Goal: Transaction & Acquisition: Purchase product/service

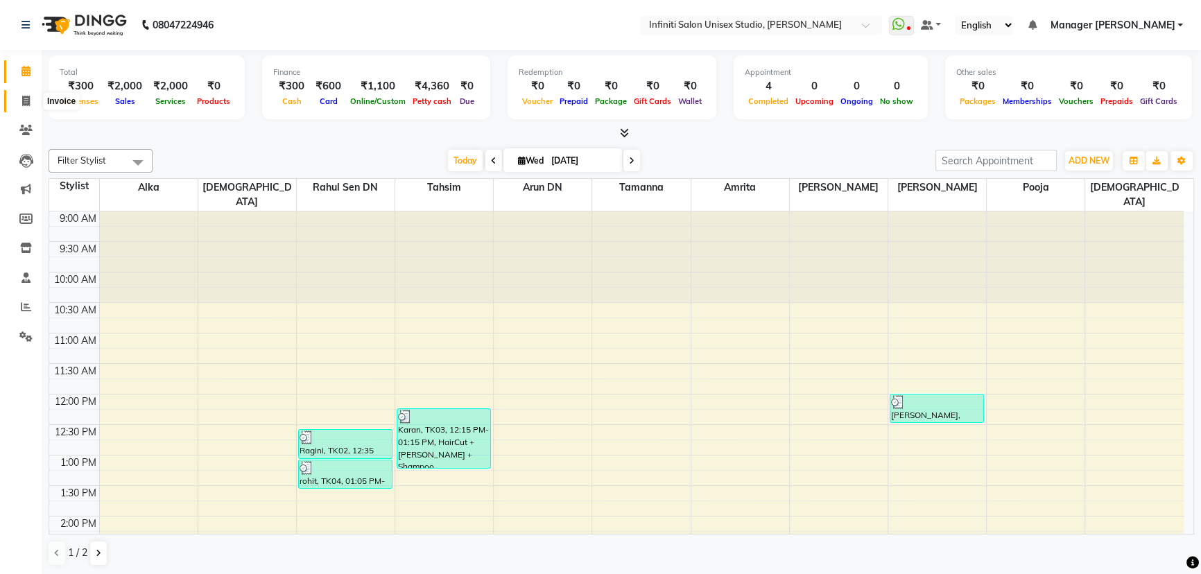
click at [16, 101] on span at bounding box center [26, 102] width 24 height 16
select select "service"
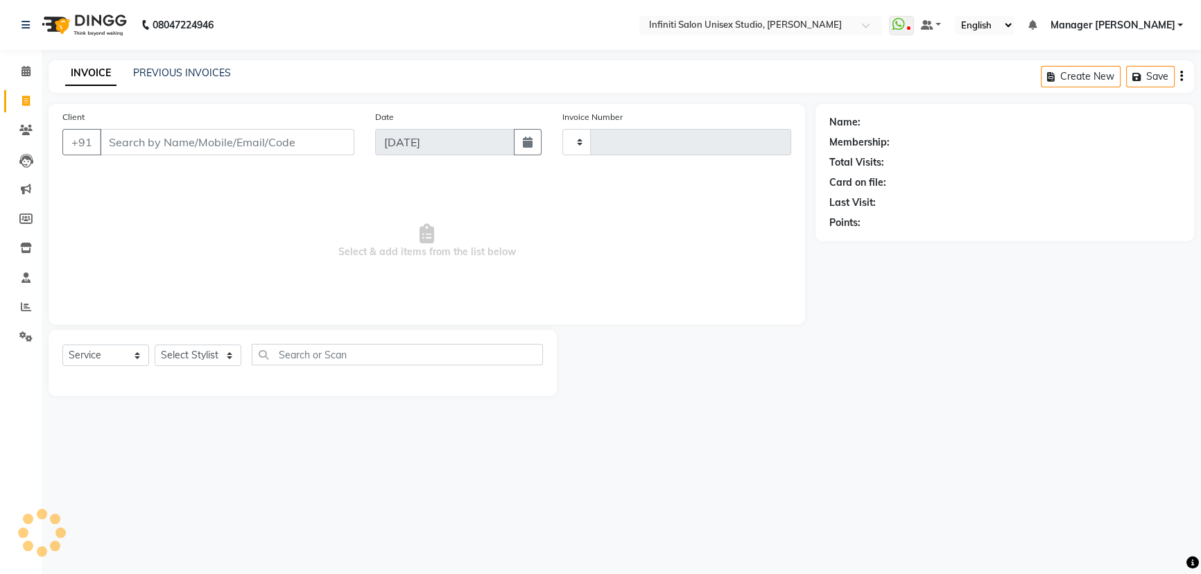
type input "1867"
select select "6511"
click at [187, 350] on select "Select Stylist Alka Amrita Arun DN Bharti [PERSON_NAME] Owner [PERSON_NAME] DN …" at bounding box center [198, 355] width 87 height 21
select select "49890"
click at [155, 345] on select "Select Stylist Alka Amrita Arun DN Bharti [PERSON_NAME] Owner [PERSON_NAME] DN …" at bounding box center [198, 355] width 87 height 21
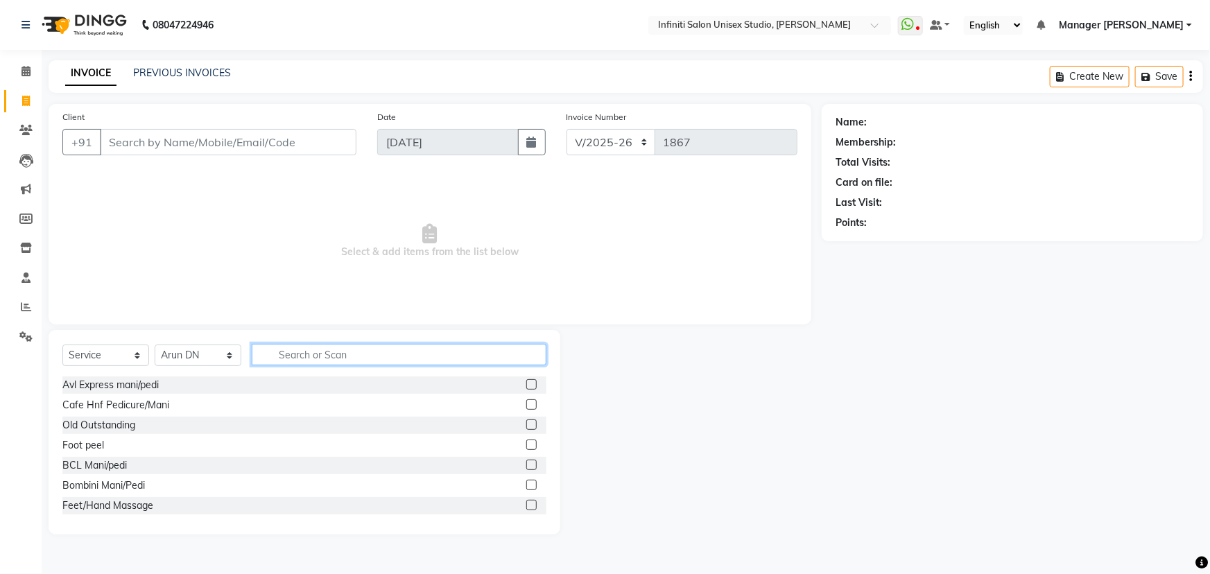
click at [325, 359] on input "text" at bounding box center [399, 354] width 295 height 21
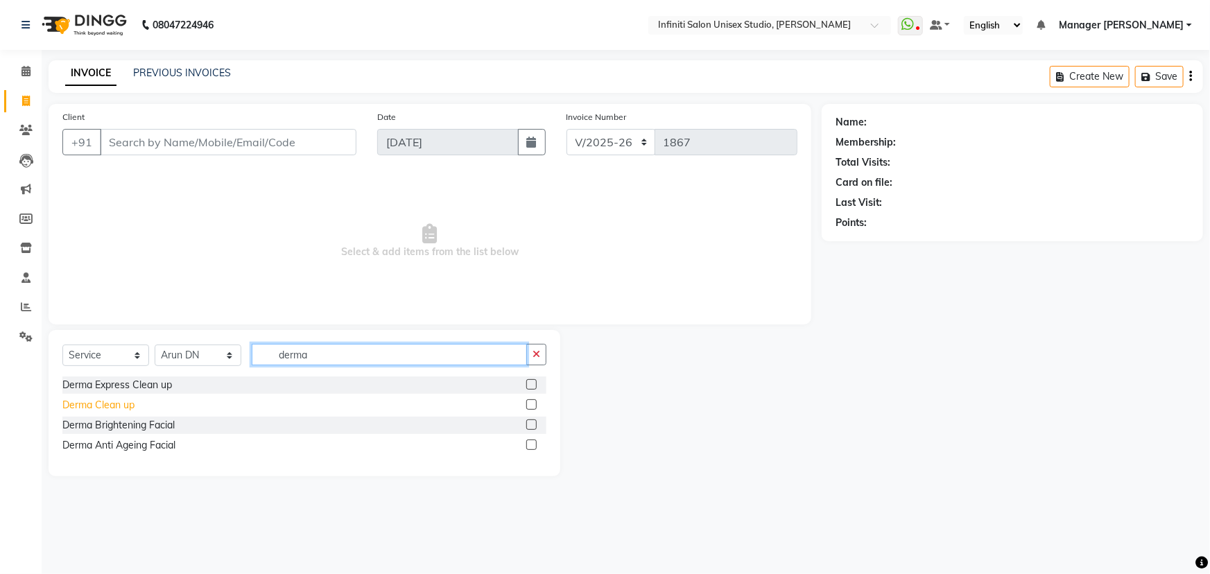
type input "derma"
click at [89, 408] on div "Derma Clean up" at bounding box center [98, 405] width 72 height 15
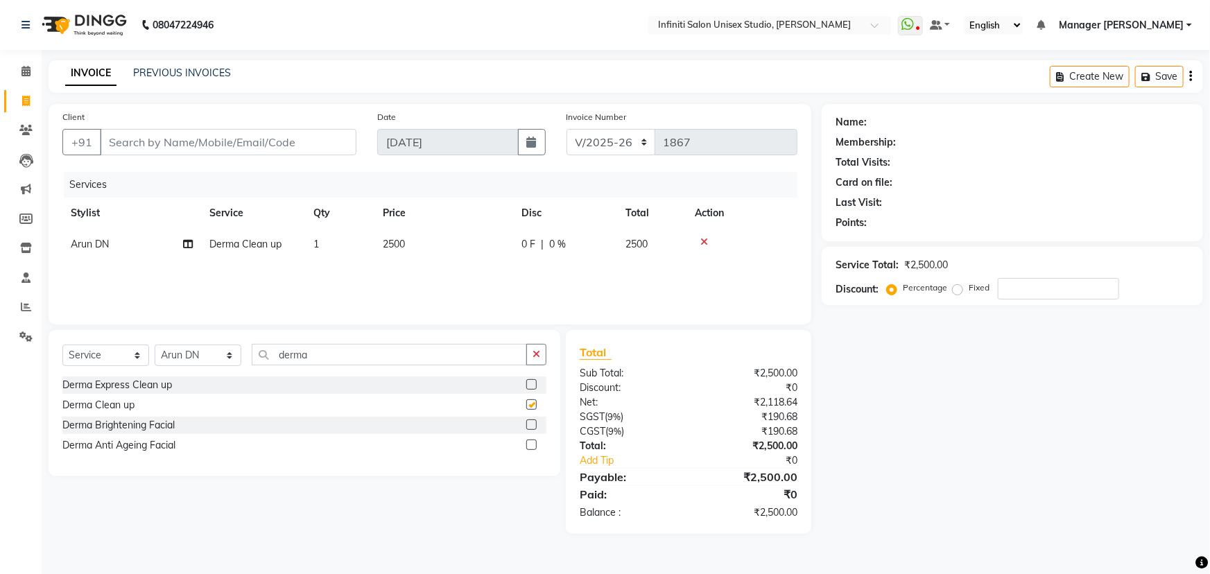
checkbox input "false"
click at [259, 135] on input "Client" at bounding box center [228, 142] width 257 height 26
click at [207, 353] on select "Select Stylist Alka Amrita Arun DN Bharti [PERSON_NAME] Owner [PERSON_NAME] DN …" at bounding box center [198, 355] width 87 height 21
select select "49888"
click at [155, 345] on select "Select Stylist Alka Amrita Arun DN Bharti [PERSON_NAME] Owner [PERSON_NAME] DN …" at bounding box center [198, 355] width 87 height 21
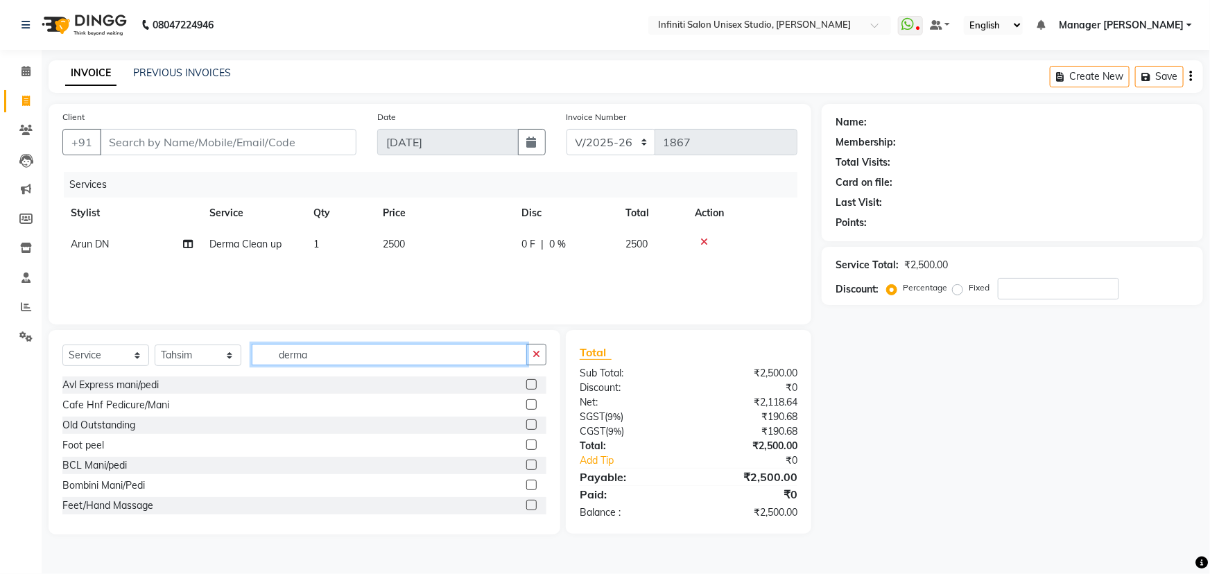
drag, startPoint x: 310, startPoint y: 356, endPoint x: 223, endPoint y: 362, distance: 87.6
click at [223, 362] on div "Select Service Product Membership Package Voucher Prepaid Gift Card Select Styl…" at bounding box center [304, 360] width 484 height 33
type input "hair"
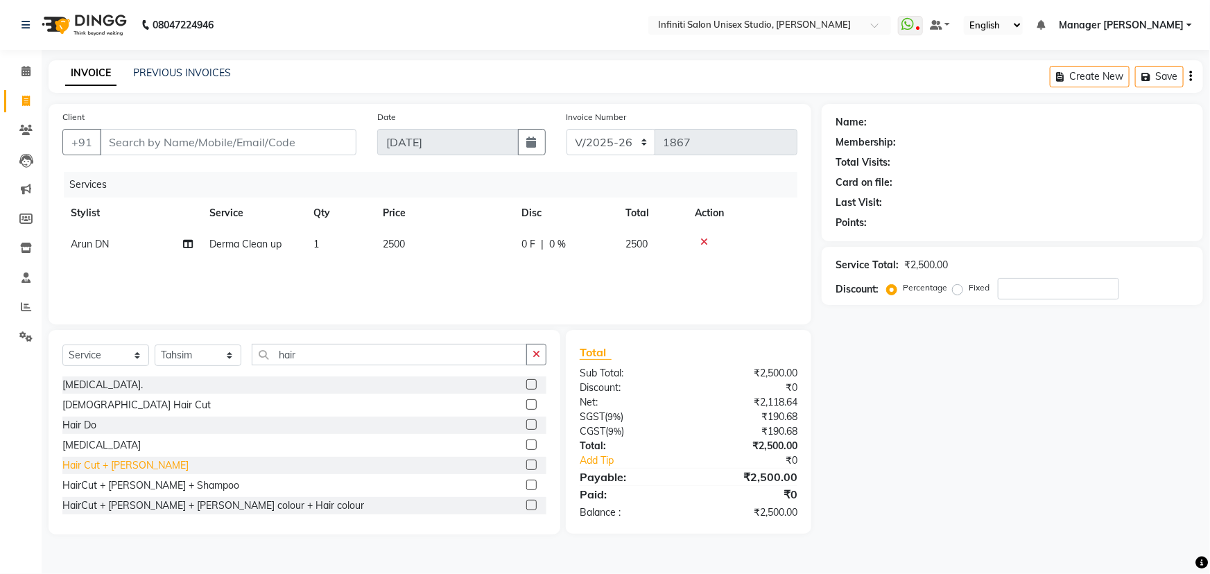
click at [125, 464] on div "Hair Cut + [PERSON_NAME]" at bounding box center [125, 465] width 126 height 15
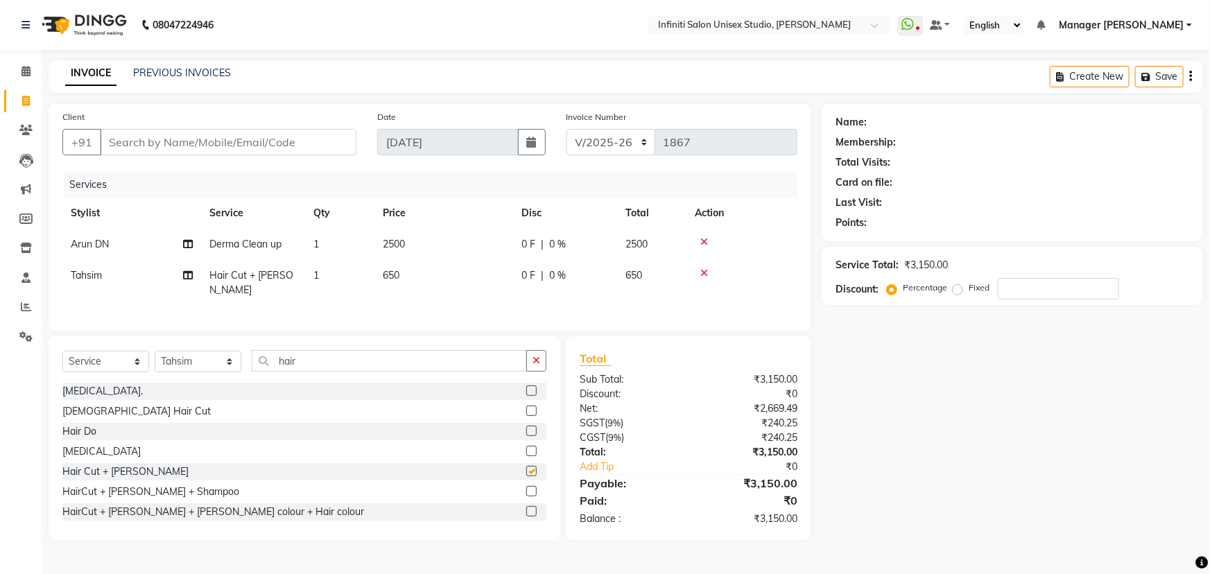
checkbox input "false"
click at [569, 266] on td "0 F | 0 %" at bounding box center [565, 283] width 104 height 46
select select "49888"
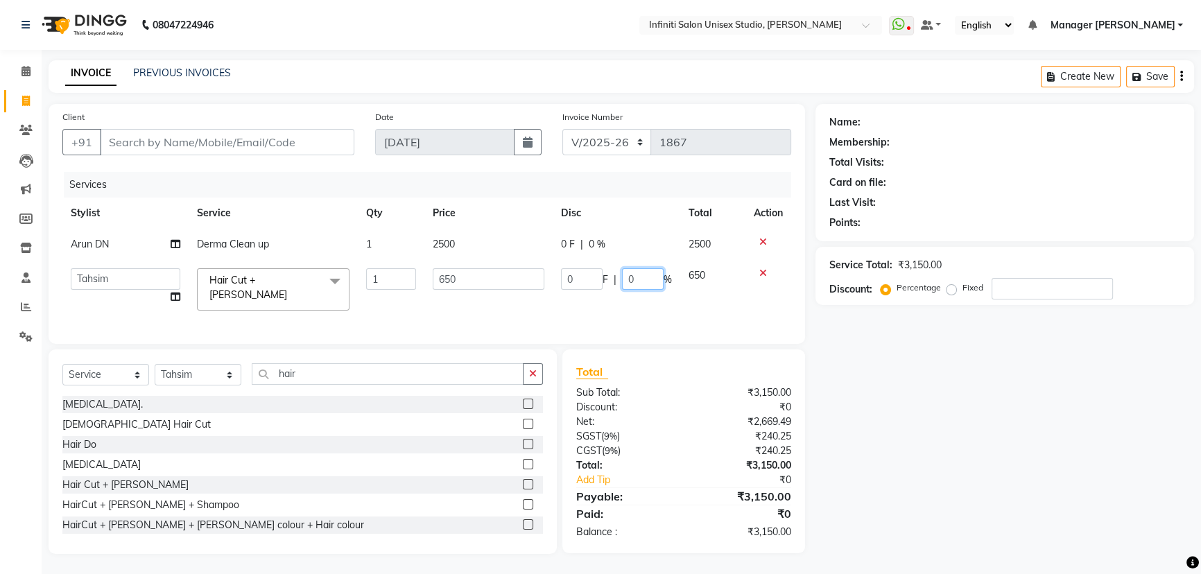
drag, startPoint x: 635, startPoint y: 277, endPoint x: 620, endPoint y: 277, distance: 14.6
click at [620, 277] on div "0 F | 0 %" at bounding box center [616, 278] width 111 height 21
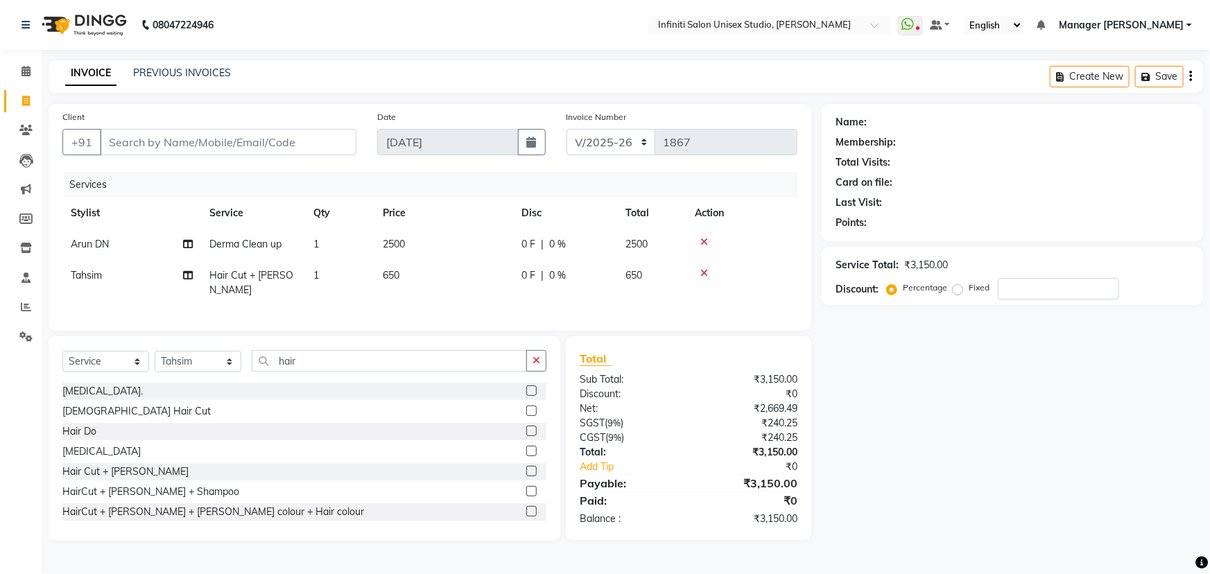
click at [513, 322] on div "Client +91 Date [DATE] Invoice Number CI/2025-26 V/[PHONE_NUMBER] Services Styl…" at bounding box center [430, 217] width 763 height 227
click at [252, 134] on input "Client" at bounding box center [228, 142] width 257 height 26
type input "a"
type input "0"
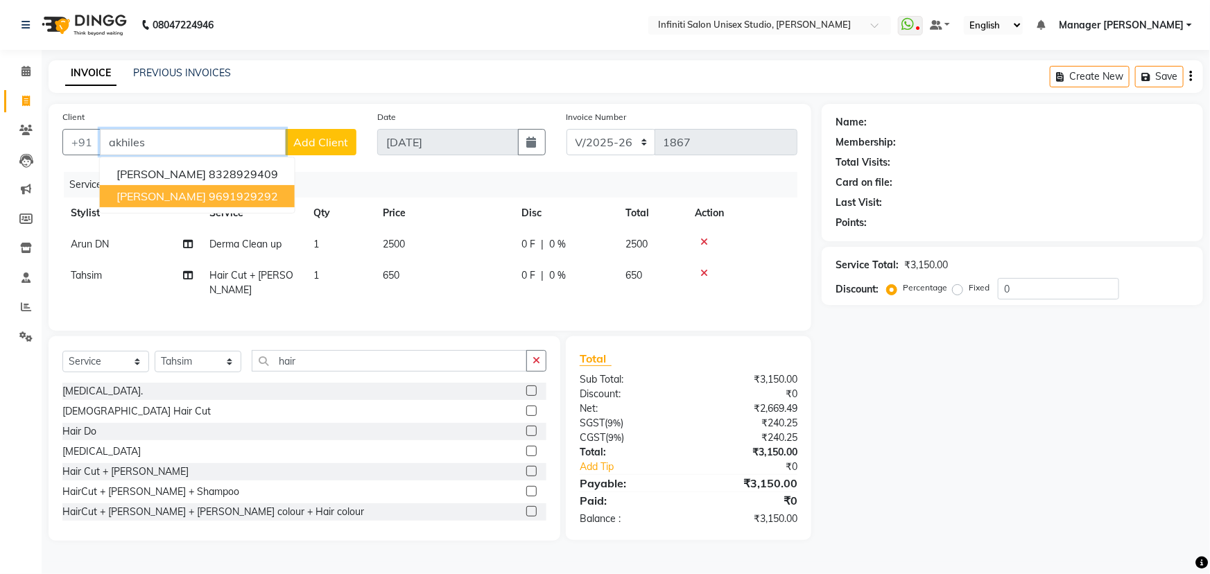
click at [209, 194] on ngb-highlight "9691929292" at bounding box center [243, 196] width 69 height 14
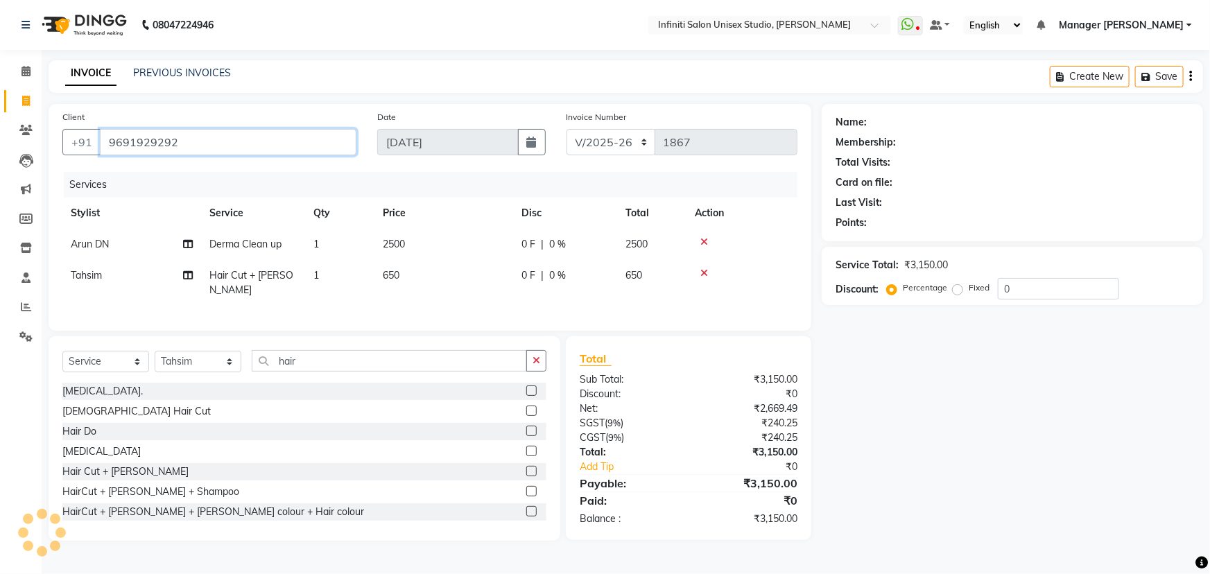
type input "9691929292"
select select "1: Object"
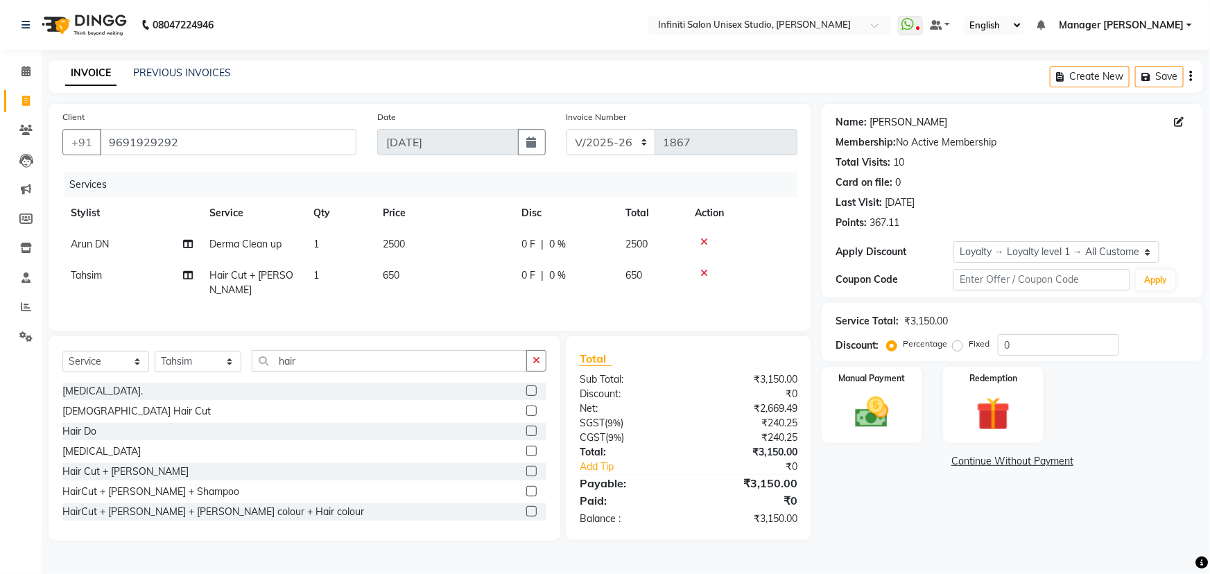
click at [881, 125] on link "[PERSON_NAME]" at bounding box center [909, 122] width 78 height 15
click at [554, 269] on span "0 %" at bounding box center [557, 275] width 17 height 15
select select "49888"
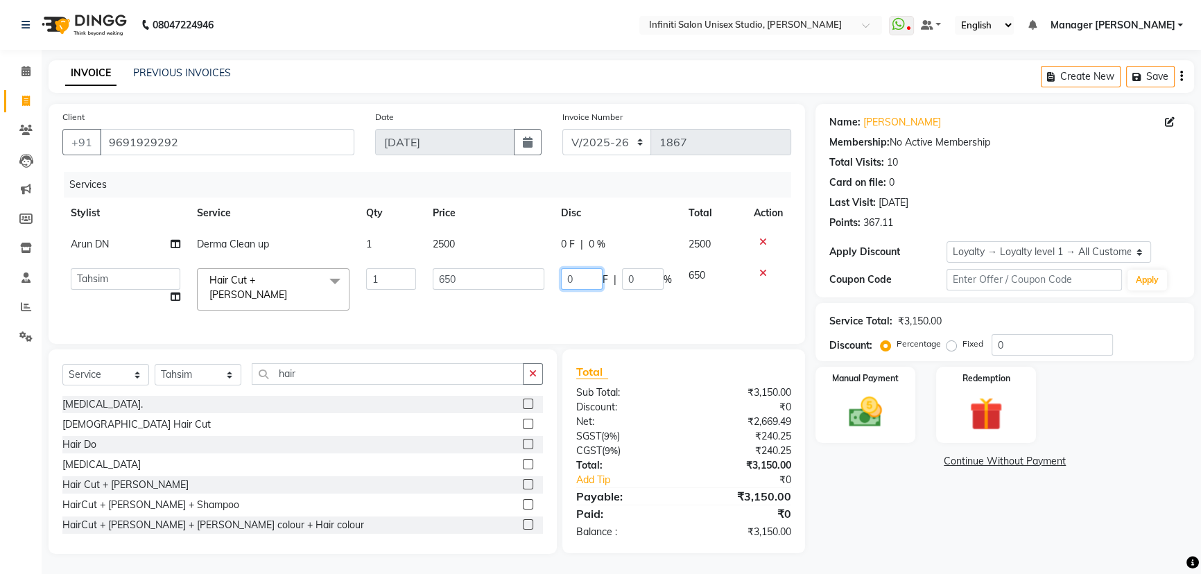
drag, startPoint x: 579, startPoint y: 275, endPoint x: 514, endPoint y: 279, distance: 65.3
click at [517, 279] on tr "Alka Amrita Arun DN Bharti [PERSON_NAME] Owner Pooja Rahul Sen DN Ritu [PERSON_…" at bounding box center [426, 289] width 729 height 59
type input "130"
click at [581, 305] on div "Services Stylist Service Qty Price Disc Total Action Arun DN Derma Clean up 1 2…" at bounding box center [426, 251] width 729 height 158
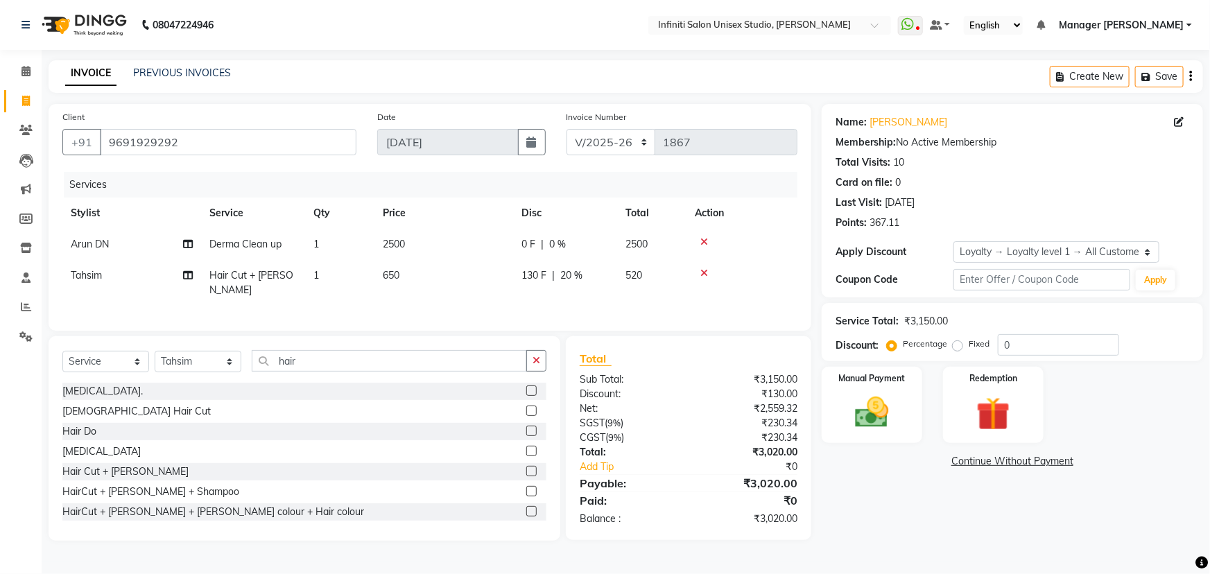
click at [535, 277] on span "130 F" at bounding box center [533, 275] width 25 height 15
select select "49888"
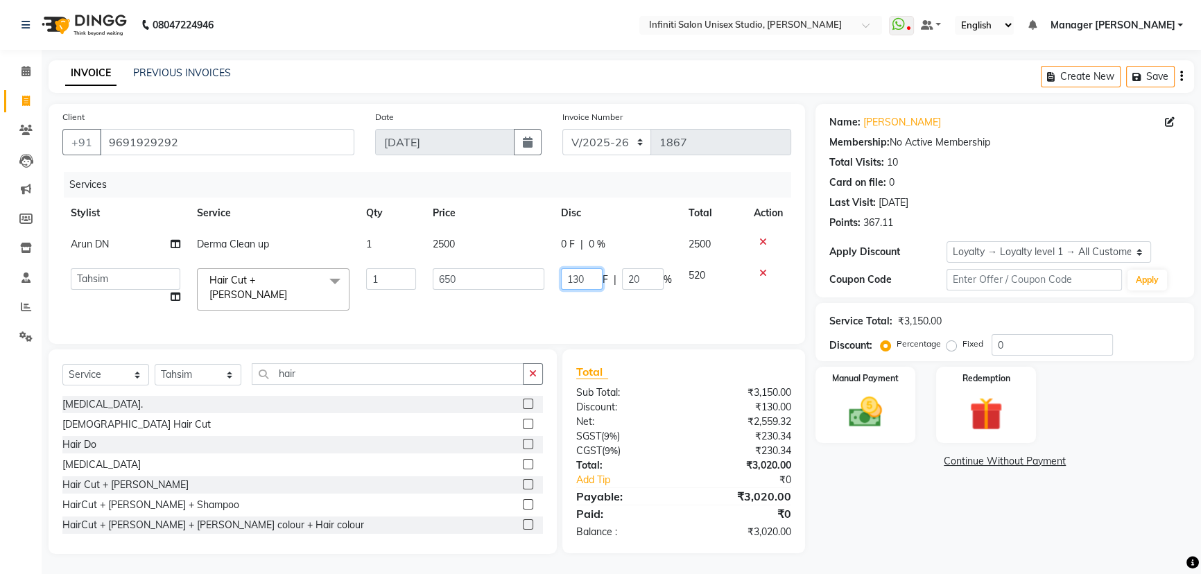
drag, startPoint x: 586, startPoint y: 277, endPoint x: 549, endPoint y: 274, distance: 37.5
click at [549, 274] on tr "Alka Amrita Arun DN Bharti [PERSON_NAME] Owner Pooja Rahul Sen DN Ritu [PERSON_…" at bounding box center [426, 289] width 729 height 59
type input "150"
click at [533, 311] on div "Services Stylist Service Qty Price Disc Total Action Arun DN Derma Clean up 1 2…" at bounding box center [429, 251] width 735 height 158
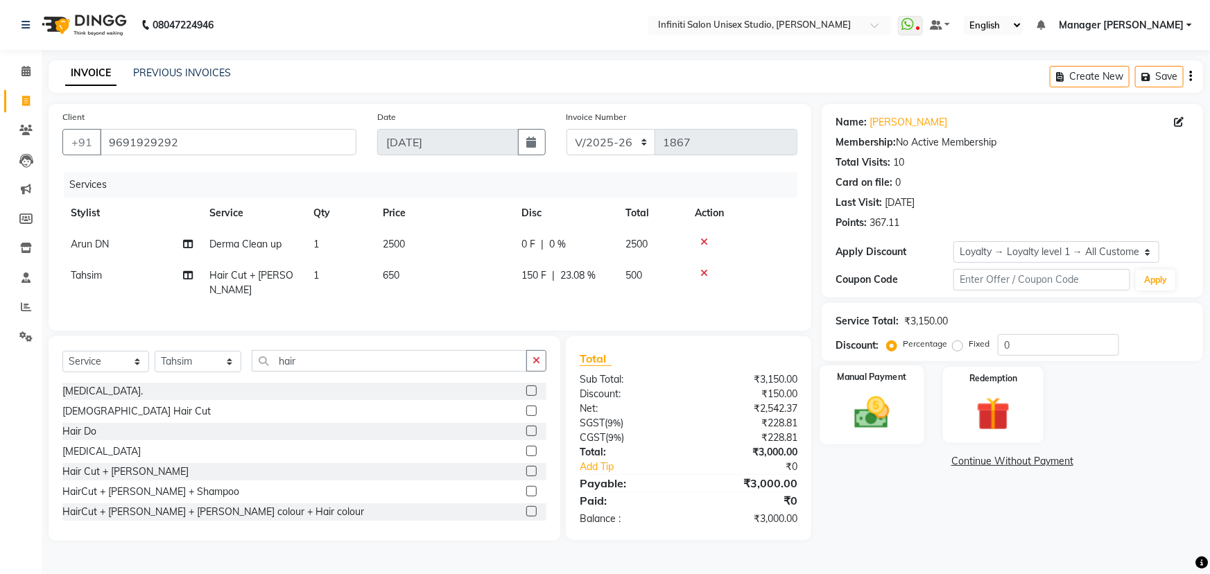
click at [842, 424] on div "Manual Payment" at bounding box center [872, 405] width 105 height 80
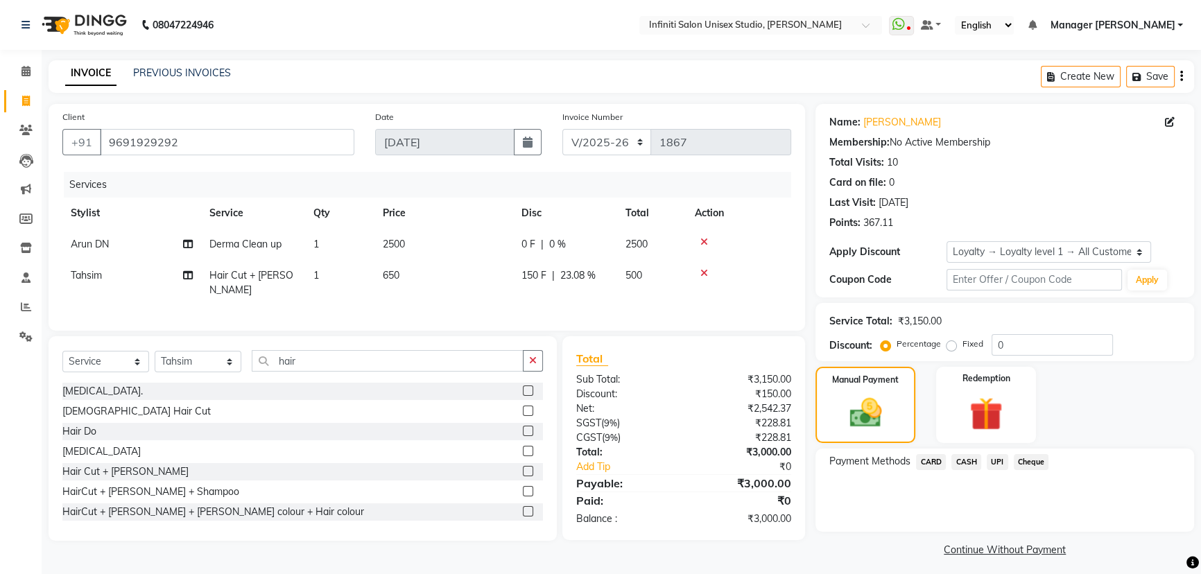
click at [999, 458] on span "UPI" at bounding box center [997, 462] width 21 height 16
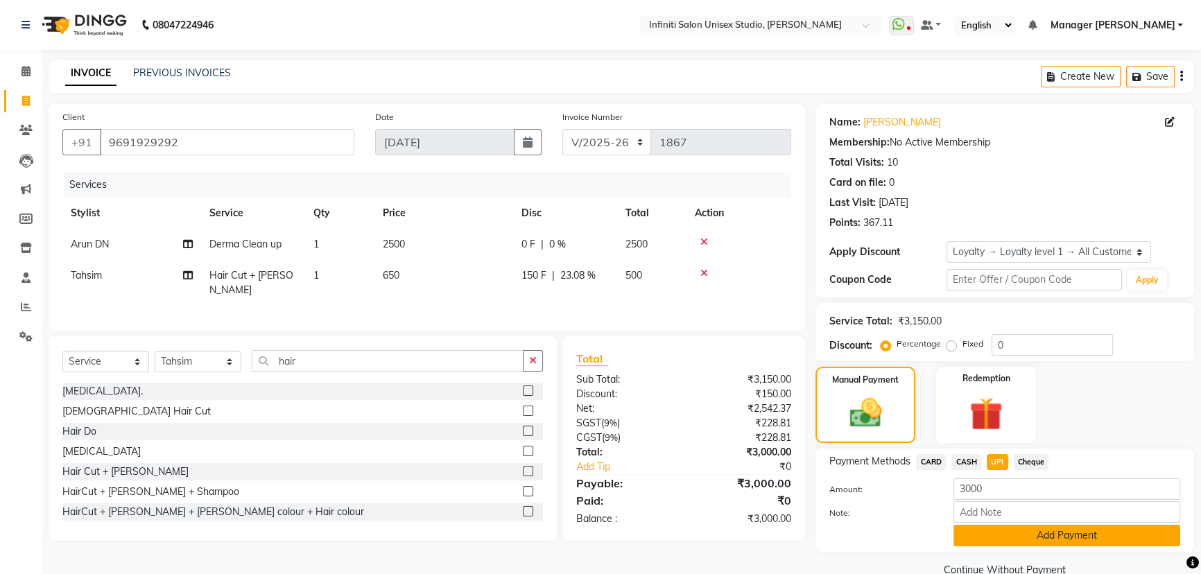
click at [999, 531] on button "Add Payment" at bounding box center [1066, 535] width 227 height 21
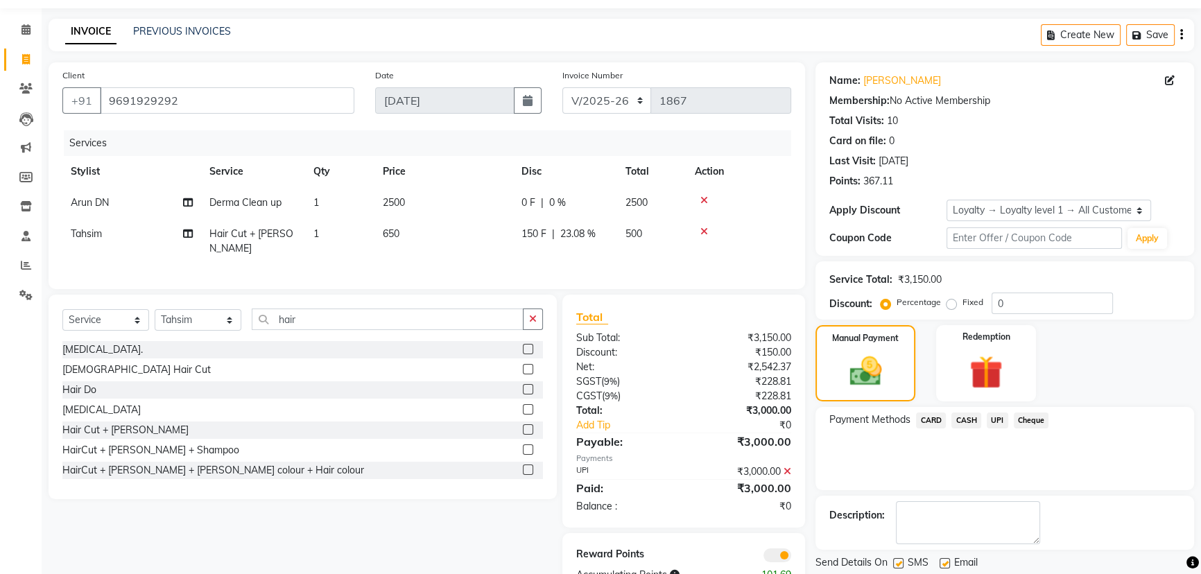
scroll to position [84, 0]
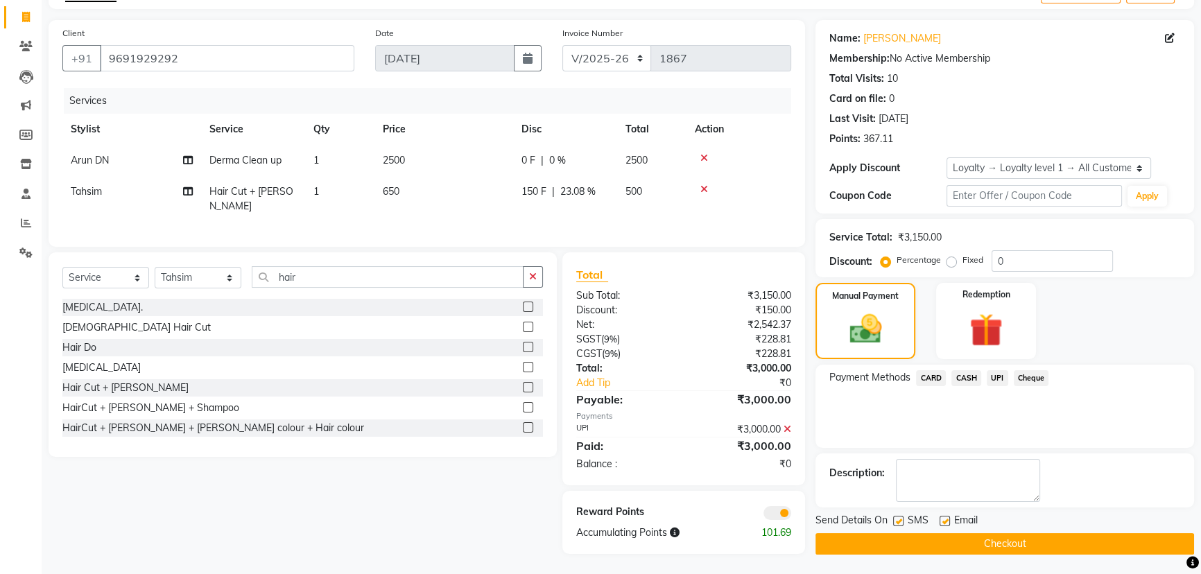
click at [887, 534] on button "Checkout" at bounding box center [1005, 543] width 379 height 21
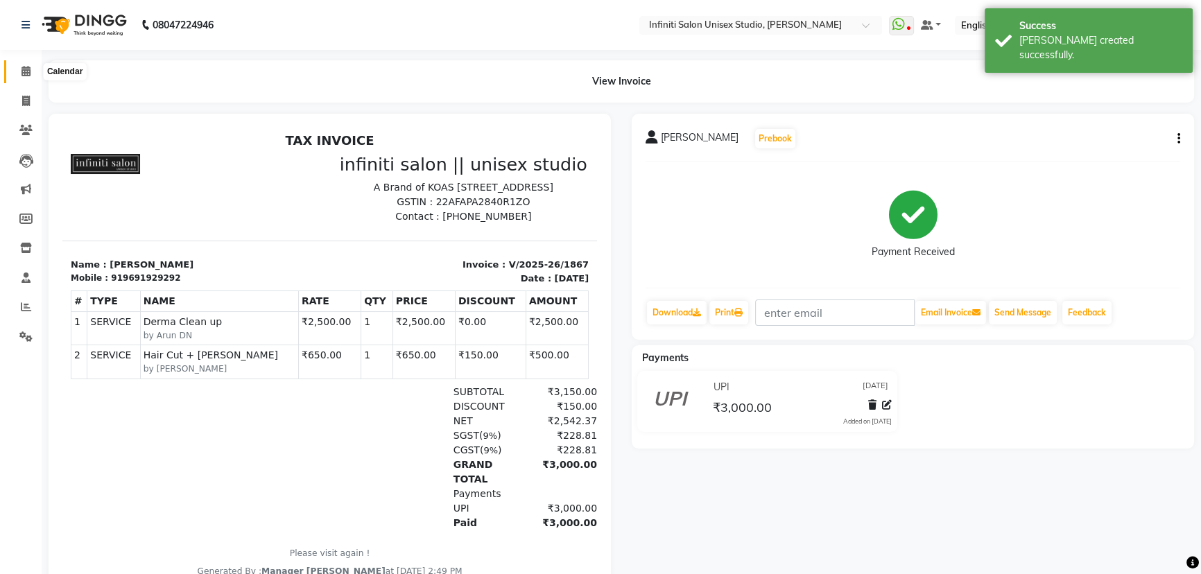
click at [24, 69] on icon at bounding box center [25, 71] width 9 height 10
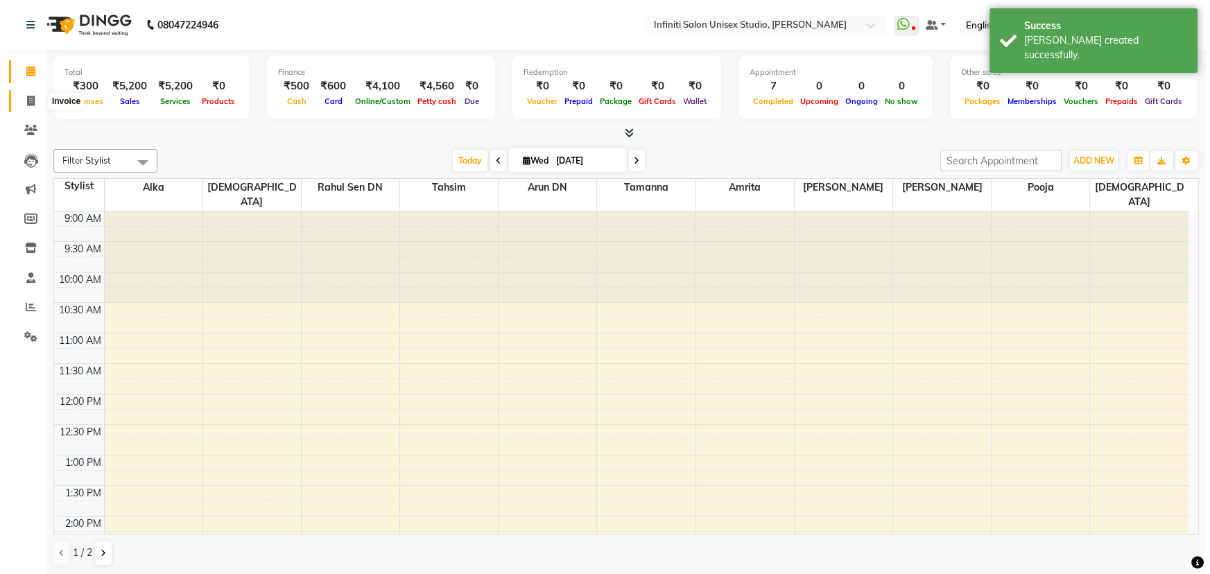
scroll to position [304, 0]
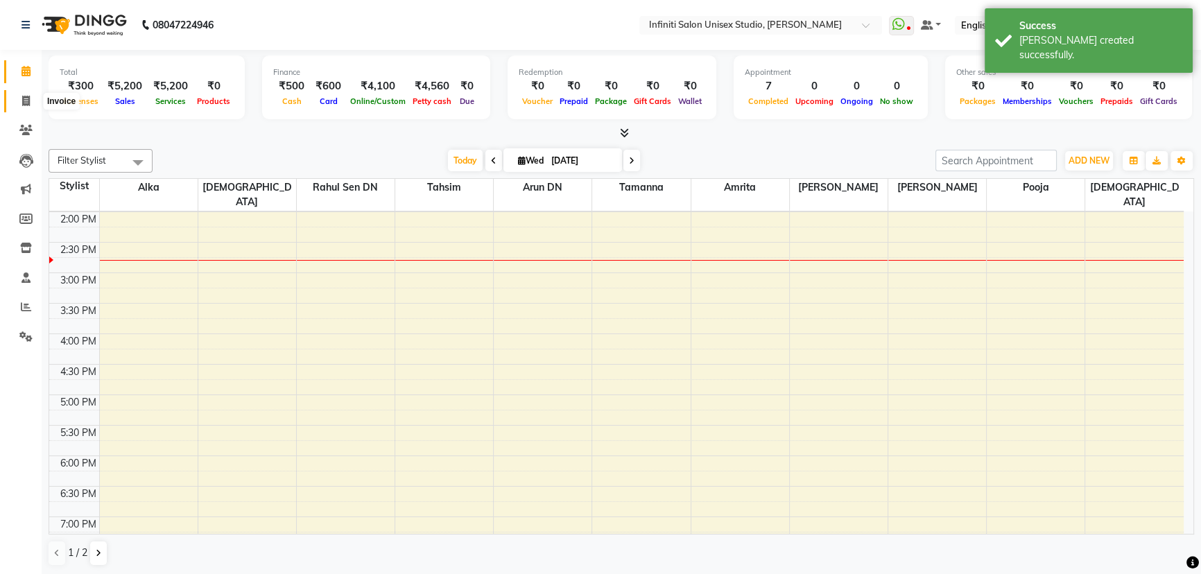
click at [17, 96] on span at bounding box center [26, 102] width 24 height 16
select select "6511"
select select "service"
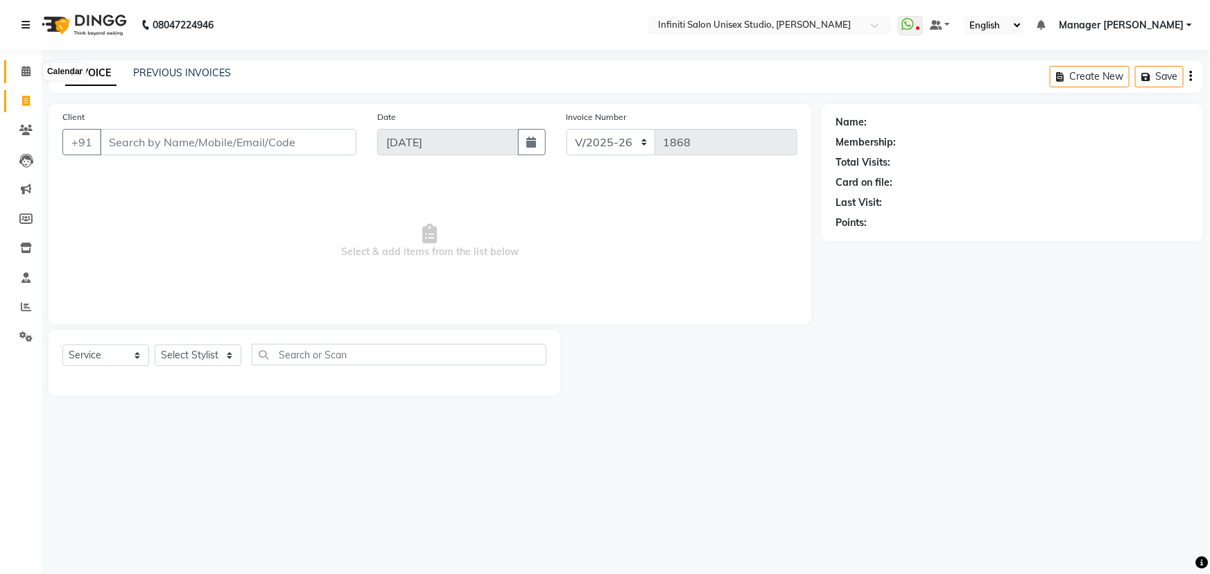
drag, startPoint x: 14, startPoint y: 66, endPoint x: 35, endPoint y: 30, distance: 41.6
click at [15, 65] on span at bounding box center [26, 72] width 24 height 16
